Goal: Task Accomplishment & Management: Use online tool/utility

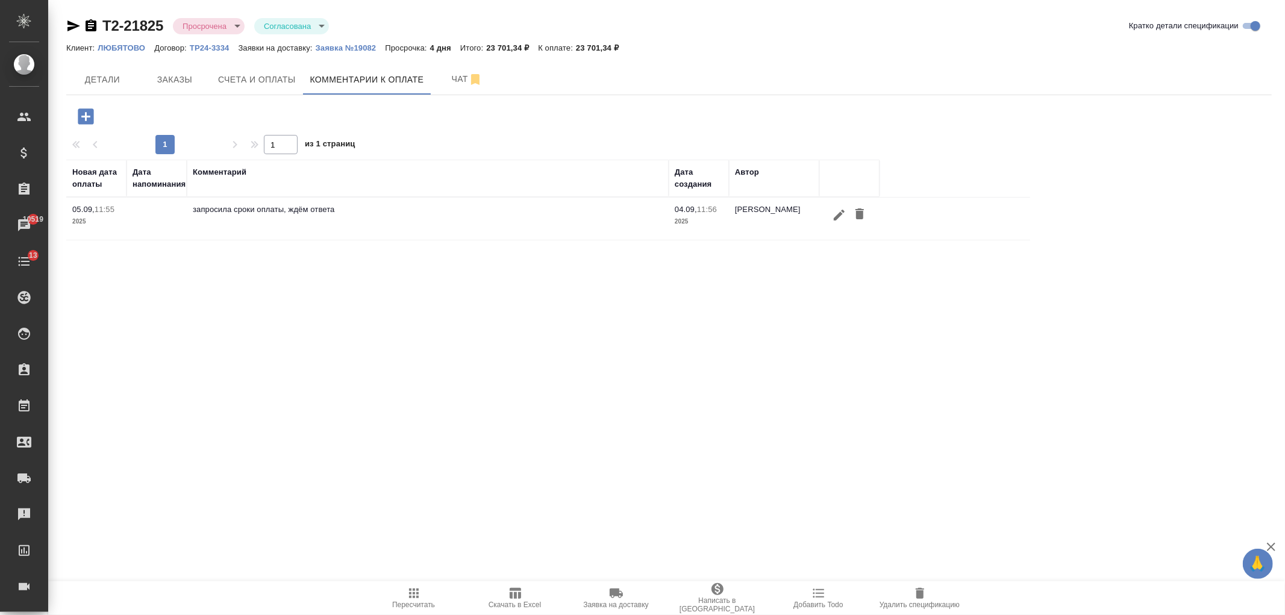
click at [86, 113] on icon "button" at bounding box center [85, 116] width 21 height 21
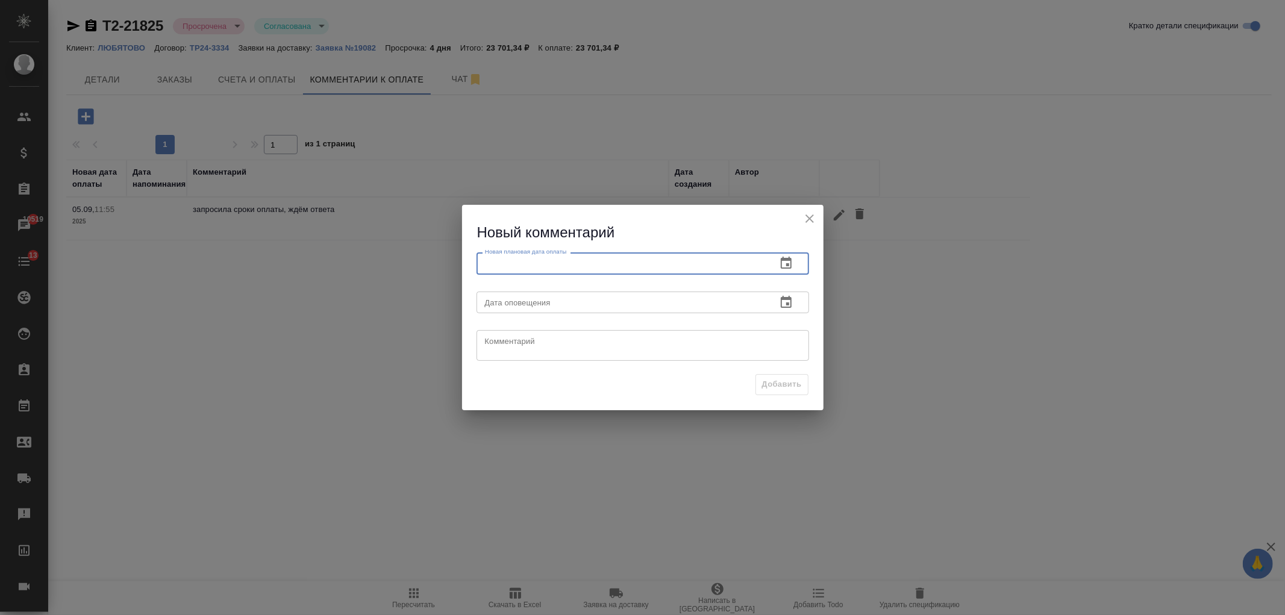
click at [599, 264] on input "text" at bounding box center [622, 263] width 290 height 22
click at [786, 259] on icon "button" at bounding box center [786, 263] width 11 height 12
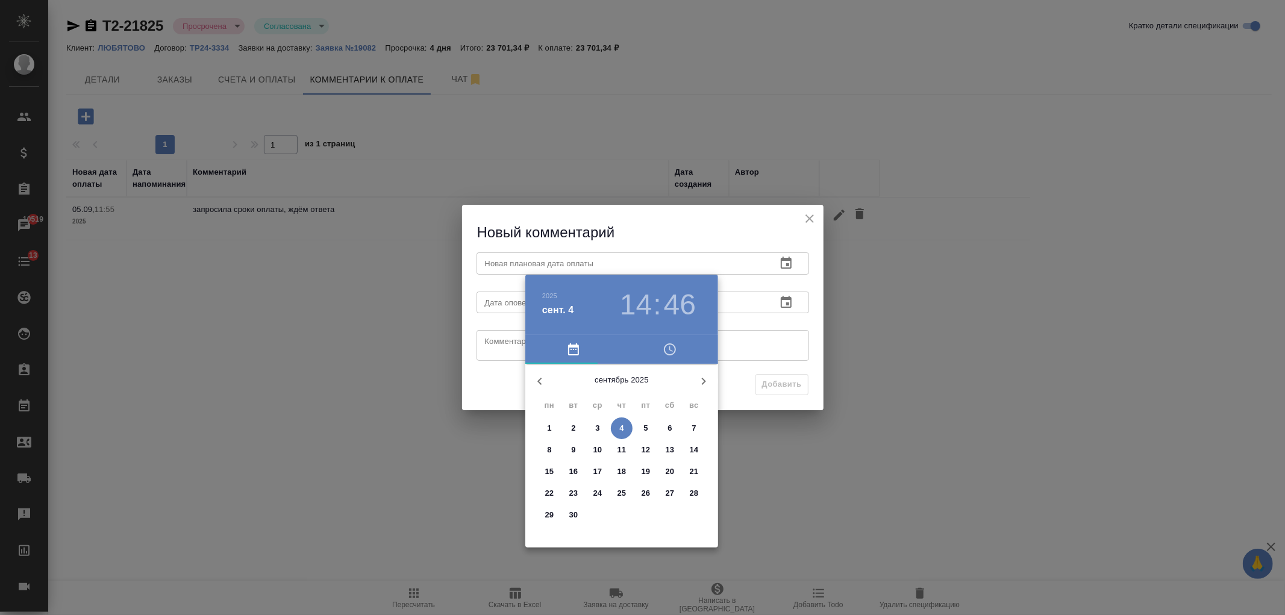
click at [499, 369] on div at bounding box center [642, 307] width 1285 height 615
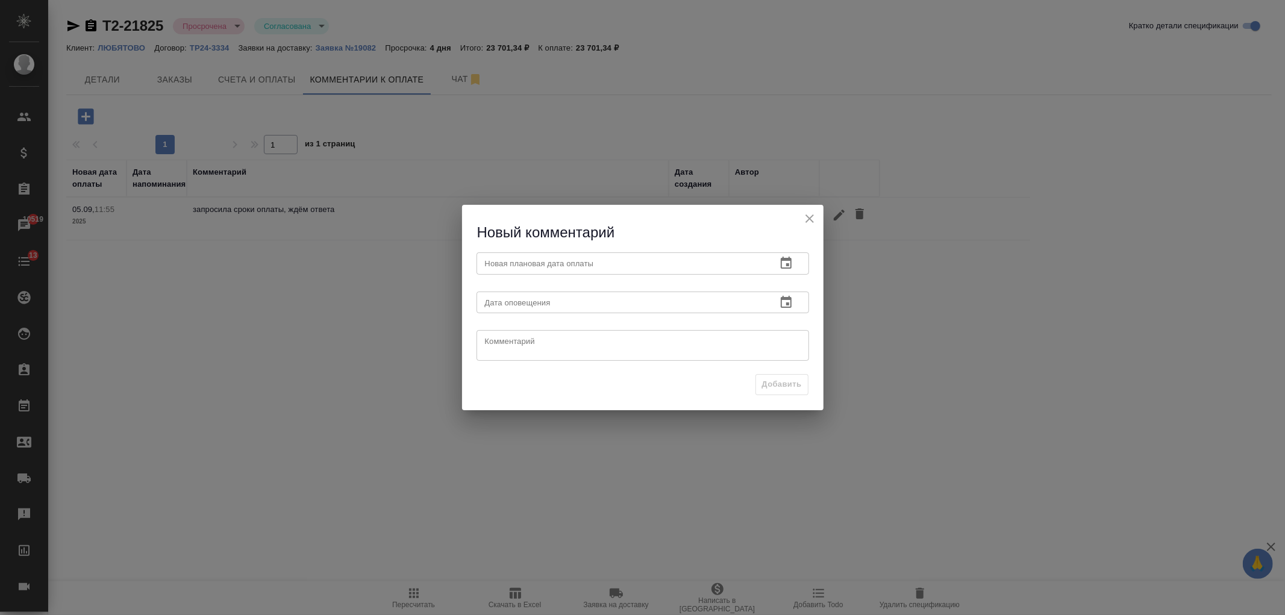
click at [810, 211] on button "close" at bounding box center [810, 219] width 18 height 18
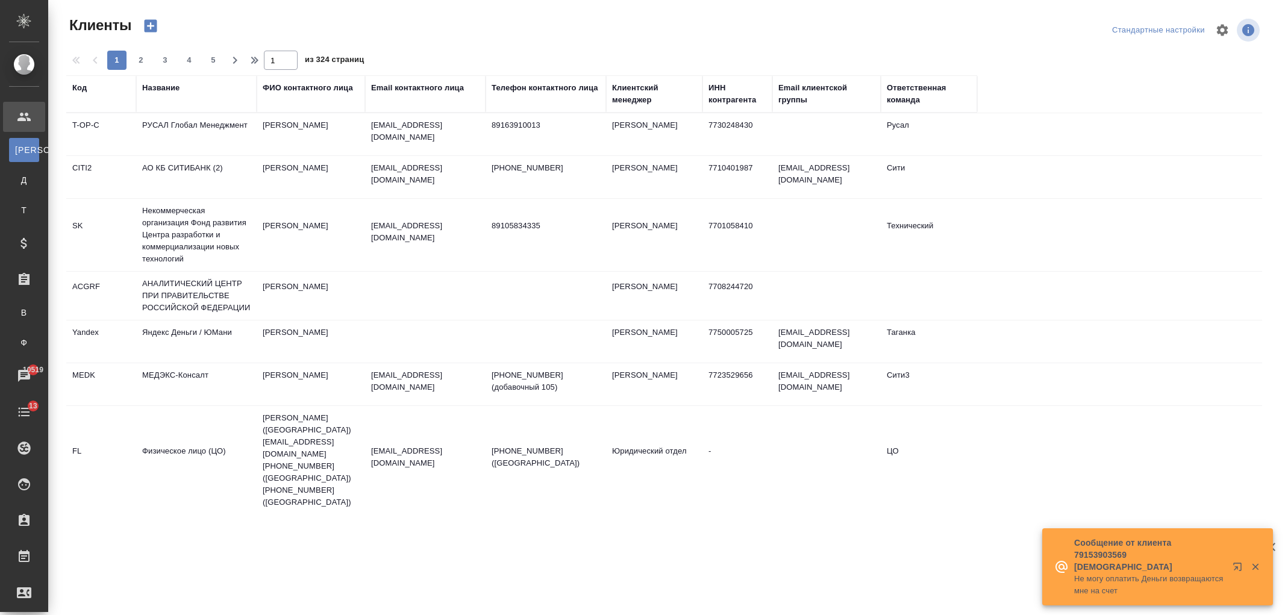
select select "RU"
